Goal: Check status: Check status

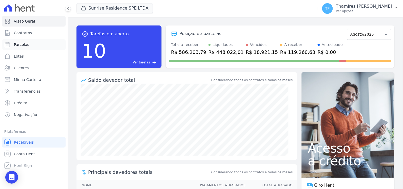
click at [49, 44] on link "Parcelas" at bounding box center [33, 44] width 63 height 11
select select
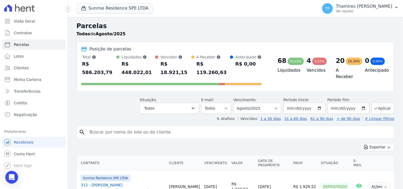
click at [139, 127] on input "search" at bounding box center [239, 132] width 306 height 11
type input "712"
select select
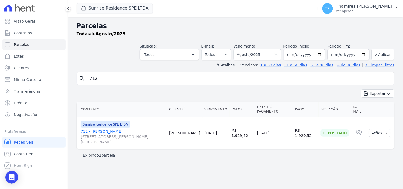
click at [97, 129] on link "712 - [PERSON_NAME] [STREET_ADDRESS][PERSON_NAME][PERSON_NAME]" at bounding box center [123, 137] width 84 height 16
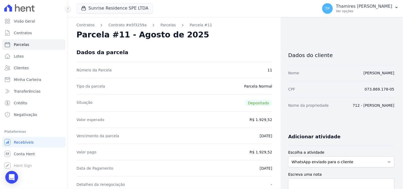
scroll to position [29, 0]
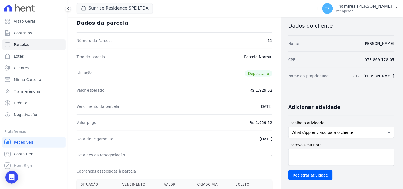
select select
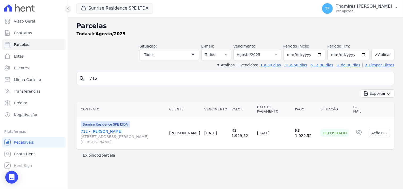
drag, startPoint x: 124, startPoint y: 70, endPoint x: 123, endPoint y: 72, distance: 2.7
click at [123, 70] on div "Parcelas Todas de Agosto/2025 Situação: Agendado Em Aberto Pago Processando Can…" at bounding box center [235, 103] width 335 height 172
drag, startPoint x: 116, startPoint y: 78, endPoint x: 72, endPoint y: 79, distance: 44.6
click at [72, 79] on div "Parcelas Todas de Agosto/2025 Situação: Agendado Em Aberto Pago Processando Can…" at bounding box center [235, 103] width 335 height 172
type input "403"
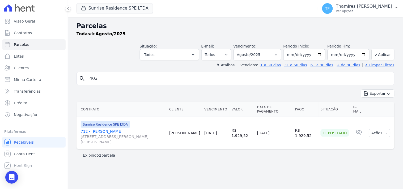
select select
